Goal: Check status

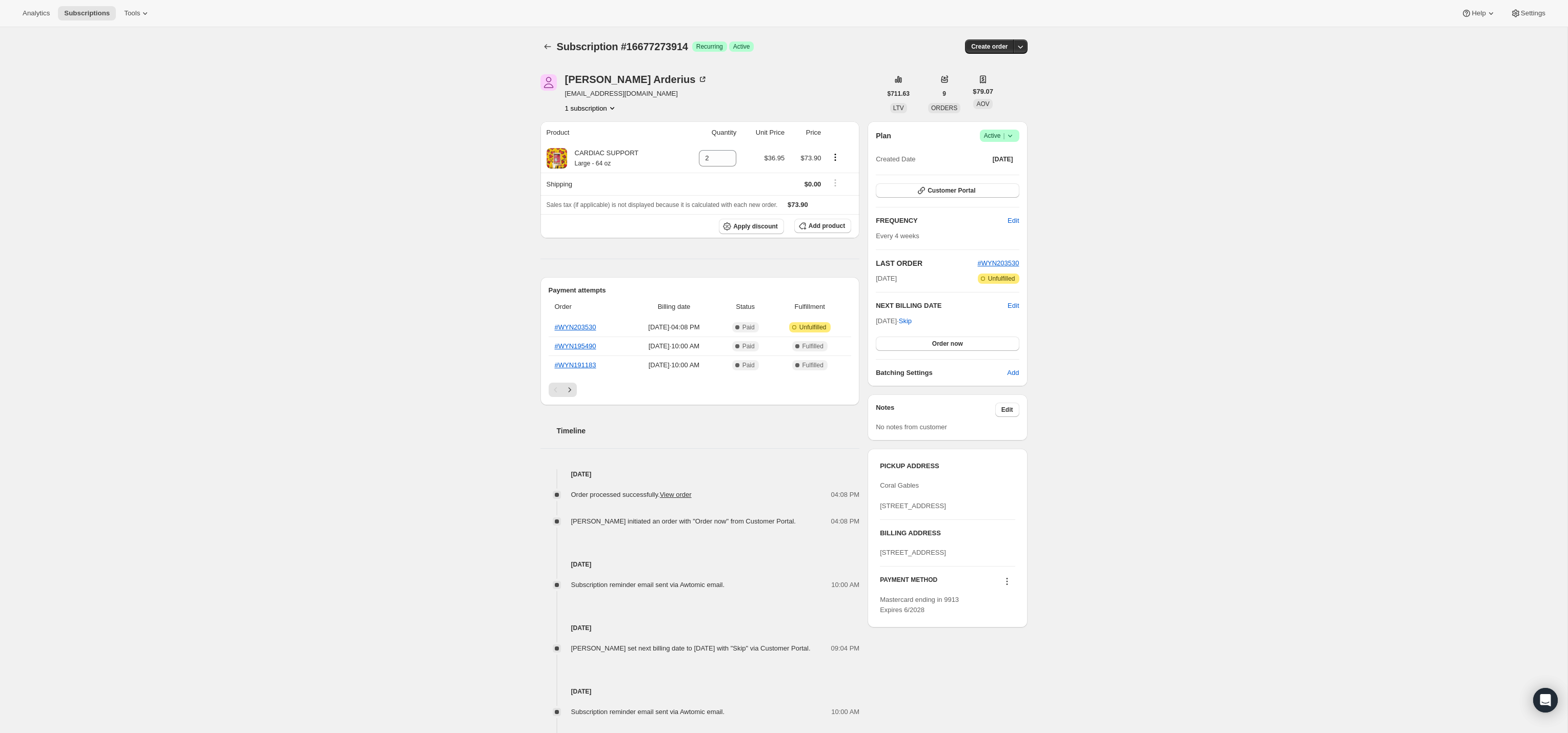
click at [419, 232] on div "Subscription #16677273914. This page is ready Subscription #16677273914 Success…" at bounding box center [783, 436] width 1567 height 816
click at [612, 76] on div "[PERSON_NAME]" at bounding box center [636, 79] width 143 height 10
